Goal: Task Accomplishment & Management: Complete application form

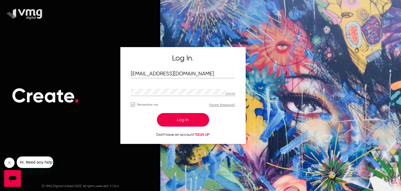
click at [196, 115] on button "Log In" at bounding box center [183, 120] width 52 height 14
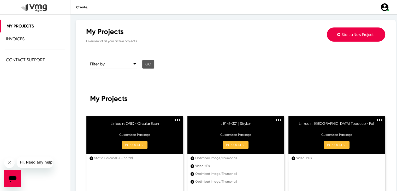
click at [352, 34] on span "Start a New Project" at bounding box center [358, 34] width 32 height 4
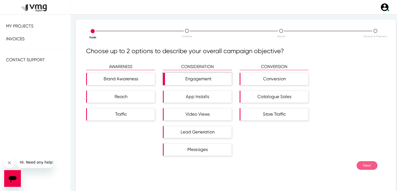
click at [203, 83] on div "Engagement" at bounding box center [198, 79] width 67 height 12
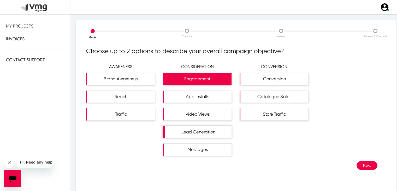
click at [203, 136] on div "Lead Generation" at bounding box center [198, 132] width 67 height 12
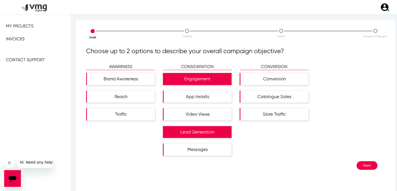
click at [368, 163] on button "Next" at bounding box center [367, 165] width 21 height 9
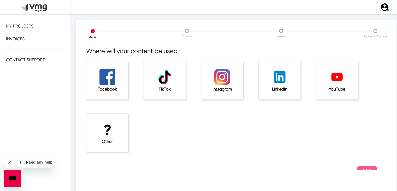
click at [274, 75] on img at bounding box center [280, 77] width 16 height 16
click at [364, 167] on button "Next" at bounding box center [367, 169] width 21 height 9
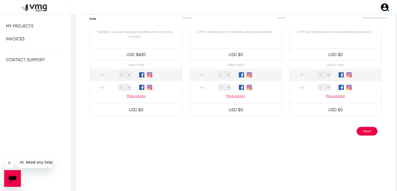
scroll to position [19, 0]
drag, startPoint x: 333, startPoint y: 170, endPoint x: 363, endPoint y: 130, distance: 49.8
click at [363, 130] on div "Goals Creative Assets Preview & Payment Bespoke creative package Customise your…" at bounding box center [236, 96] width 320 height 191
click at [363, 130] on button "Next" at bounding box center [367, 130] width 21 height 9
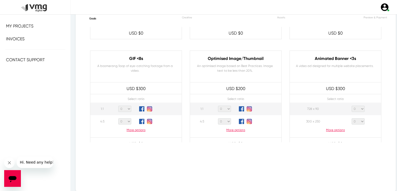
scroll to position [35, 0]
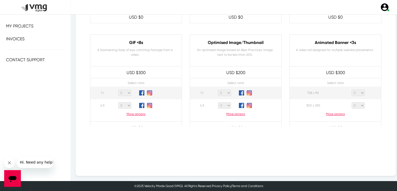
click at [221, 92] on select "0 1 2 3 4 5 6 7 8 9 10 11 12 13 14 15 16 17 18 19 20" at bounding box center [224, 93] width 13 height 6
select select "1"
click at [218, 90] on select "0 1 2 3 4 5 6 7 8 9 10 11 12 13 14 15 16 17 18 19 20" at bounding box center [224, 93] width 13 height 6
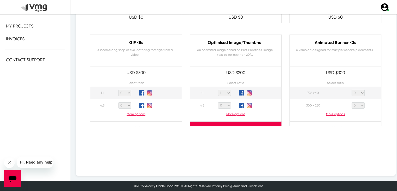
click at [223, 106] on select "0 1 2 3 4 5 6 7 8 9 10 11 12 13 14 15 16 17 18 19 20" at bounding box center [224, 105] width 13 height 6
select select "1"
click at [218, 102] on select "0 1 2 3 4 5 6 7 8 9 10 11 12 13 14 15 16 17 18 19 20" at bounding box center [224, 105] width 13 height 6
click at [230, 113] on p "More options" at bounding box center [235, 114] width 91 height 5
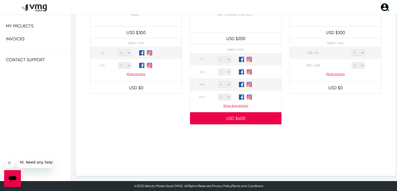
scroll to position [273, 0]
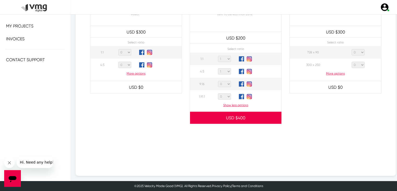
click at [228, 97] on select "0 1 2 3 4 5 6 7 8 9 10 11 12 13 14 15 16 17 18 19 20" at bounding box center [224, 96] width 13 height 6
select select "1"
click at [218, 93] on select "0 1 2 3 4 5 6 7 8 9 10 11 12 13 14 15 16 17 18 19 20" at bounding box center [224, 96] width 13 height 6
click at [355, 110] on div "Animated Banner <3s A video ad designed for multiple website placements. USD $ …" at bounding box center [336, 59] width 100 height 130
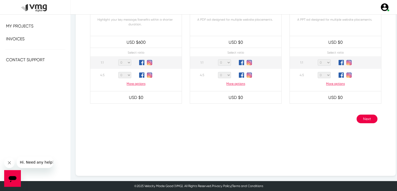
scroll to position [513, 0]
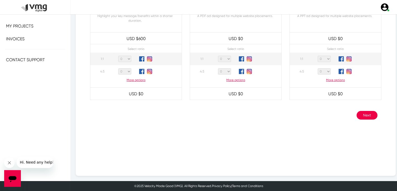
click at [358, 112] on button "Next" at bounding box center [367, 115] width 21 height 9
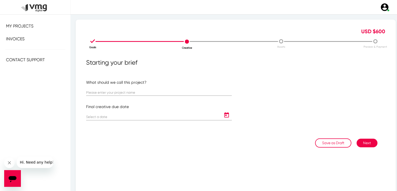
click at [164, 96] on div at bounding box center [159, 93] width 146 height 16
click at [158, 91] on input "text" at bounding box center [159, 93] width 146 height 4
paste input "LIS-2-303 | [PERSON_NAME]"
click at [91, 92] on div "LIS-2-303 | [PERSON_NAME]" at bounding box center [159, 90] width 146 height 10
click at [91, 92] on input "LIS-2-303 | [PERSON_NAME]" at bounding box center [159, 93] width 146 height 4
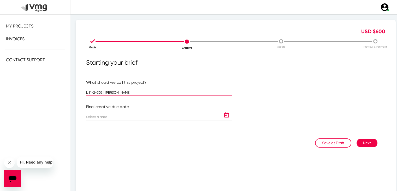
click at [128, 92] on input "LIS1-2-303 | [PERSON_NAME]" at bounding box center [159, 93] width 146 height 4
type input "LIS1-2-303 | [PERSON_NAME]"
click at [224, 113] on icon "Open calendar" at bounding box center [226, 114] width 5 height 5
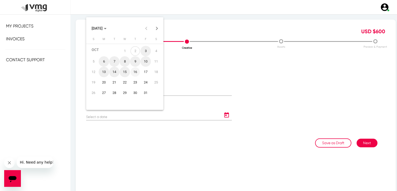
click at [135, 69] on div "16" at bounding box center [135, 71] width 9 height 9
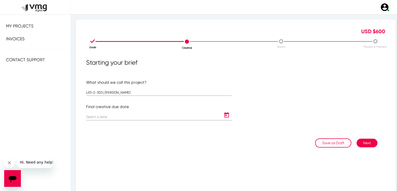
type input "[DATE]"
click at [358, 142] on button "Next" at bounding box center [367, 142] width 21 height 9
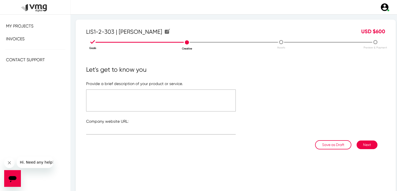
click at [179, 103] on textarea at bounding box center [161, 100] width 150 height 22
type textarea "Please see brief"
click at [152, 129] on input "text" at bounding box center [161, 131] width 150 height 4
paste input "[URL][DOMAIN_NAME]"
type input "[URL][DOMAIN_NAME]"
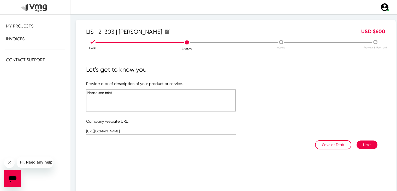
click at [365, 145] on button "Next" at bounding box center [367, 144] width 21 height 9
click at [142, 97] on textarea "Please see brief" at bounding box center [161, 100] width 150 height 22
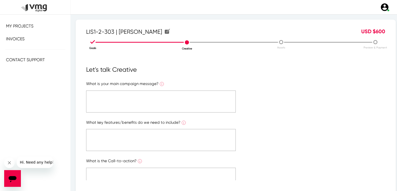
click at [142, 97] on textarea at bounding box center [161, 101] width 150 height 22
type textarea "Please see brief"
click at [109, 151] on form "What is your main campaign message? What is the ONE main message you want to co…" at bounding box center [235, 174] width 299 height 186
paste textarea "Please see brief"
click at [109, 143] on textarea "Please see brief" at bounding box center [161, 140] width 150 height 22
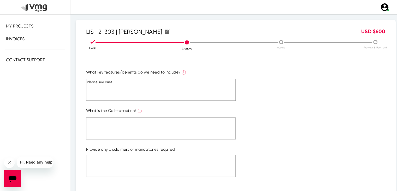
scroll to position [51, 0]
type textarea "Please see brief"
paste textarea "Please see brief"
click at [110, 124] on textarea "Please see brief" at bounding box center [161, 128] width 150 height 22
type textarea "Please see brief"
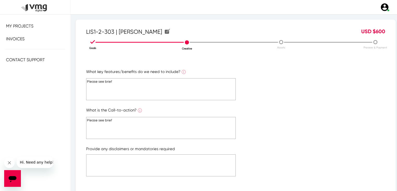
paste textarea "Please see brief"
click at [109, 160] on textarea "Please see brief" at bounding box center [161, 165] width 150 height 22
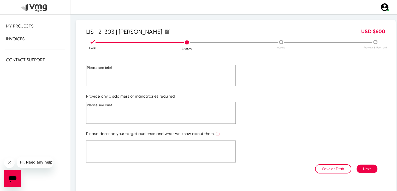
type textarea "Please see brief"
paste textarea "Please see brief"
click at [109, 143] on textarea "Please see brief" at bounding box center [161, 151] width 150 height 22
type textarea "Please see brief"
click at [363, 168] on button "Next" at bounding box center [367, 168] width 21 height 9
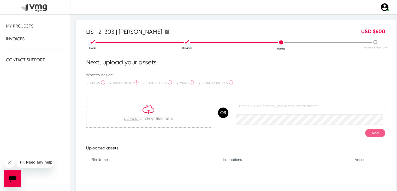
paste input "[URL][DOMAIN_NAME]"
click at [288, 106] on input "[URL][DOMAIN_NAME]" at bounding box center [311, 106] width 150 height 10
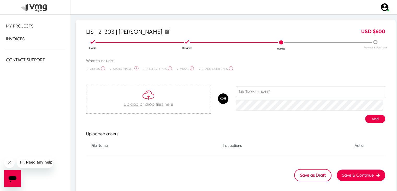
type input "[URL][DOMAIN_NAME]"
click at [235, 151] on th "Instructions" at bounding box center [284, 145] width 132 height 12
click at [235, 147] on th "Instructions" at bounding box center [284, 145] width 132 height 12
click at [233, 144] on th "Instructions" at bounding box center [284, 145] width 132 height 12
click at [238, 147] on th "Instructions" at bounding box center [284, 145] width 132 height 12
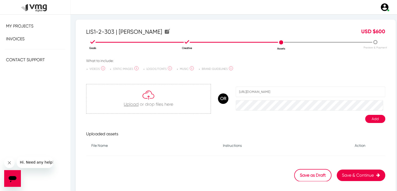
click at [241, 147] on th "Instructions" at bounding box center [284, 145] width 132 height 12
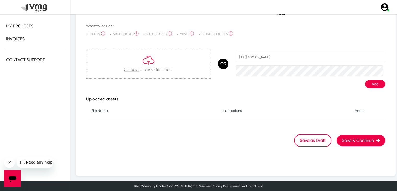
click at [234, 111] on th "Instructions" at bounding box center [284, 111] width 132 height 12
click at [221, 119] on div "Next, upload your assets What to include: VIDEOS High-resolution Master TVC vid…" at bounding box center [235, 85] width 299 height 124
click at [233, 110] on th "Instructions" at bounding box center [284, 111] width 132 height 12
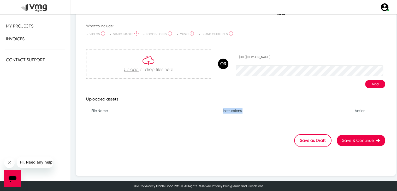
click at [233, 110] on th "Instructions" at bounding box center [284, 111] width 132 height 12
click at [248, 105] on th "Instructions" at bounding box center [284, 111] width 132 height 12
click at [368, 83] on button "Add" at bounding box center [375, 84] width 20 height 8
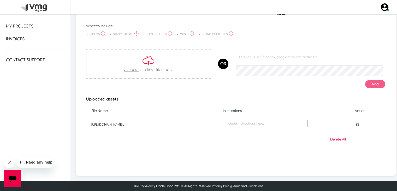
paste textarea "2 Sets of digital ad creatives Ad Sizes: Display: 300x250, 300x600, 728x900, 16…"
click at [231, 120] on textarea "2 Sets of digital ad creatives Ad Sizes: Display: 300x250, 300x600, 728x900, 16…" at bounding box center [265, 123] width 85 height 7
type textarea "2 Sets of digital ad creatives Ad Sizes: -Display: 300x250, 300x600, 728x900, 1…"
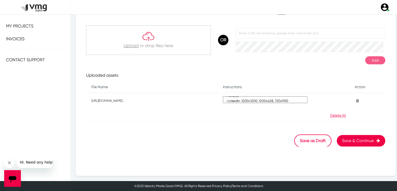
click at [342, 137] on button "Save & Continue" at bounding box center [361, 140] width 49 height 11
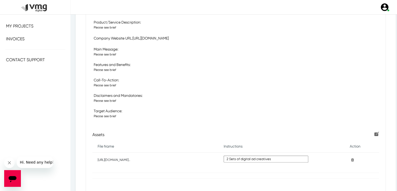
scroll to position [179, 0]
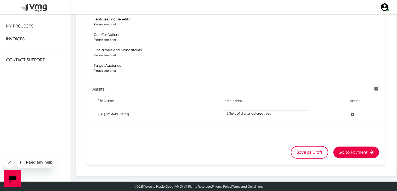
click at [345, 150] on button "Go to Payment" at bounding box center [356, 151] width 46 height 11
